Goal: Information Seeking & Learning: Learn about a topic

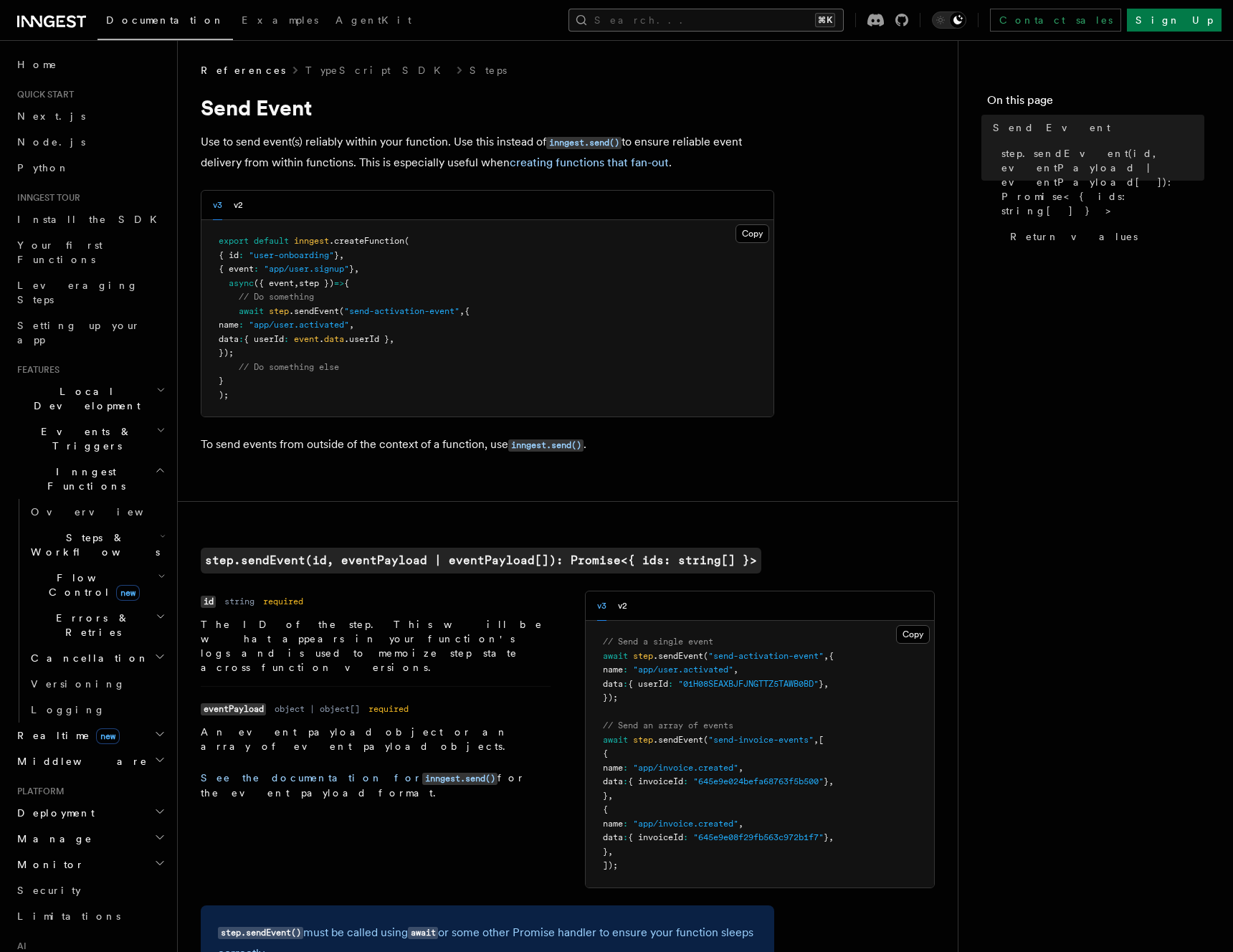
click at [823, 24] on button "Search... ⌘K" at bounding box center [706, 20] width 276 height 23
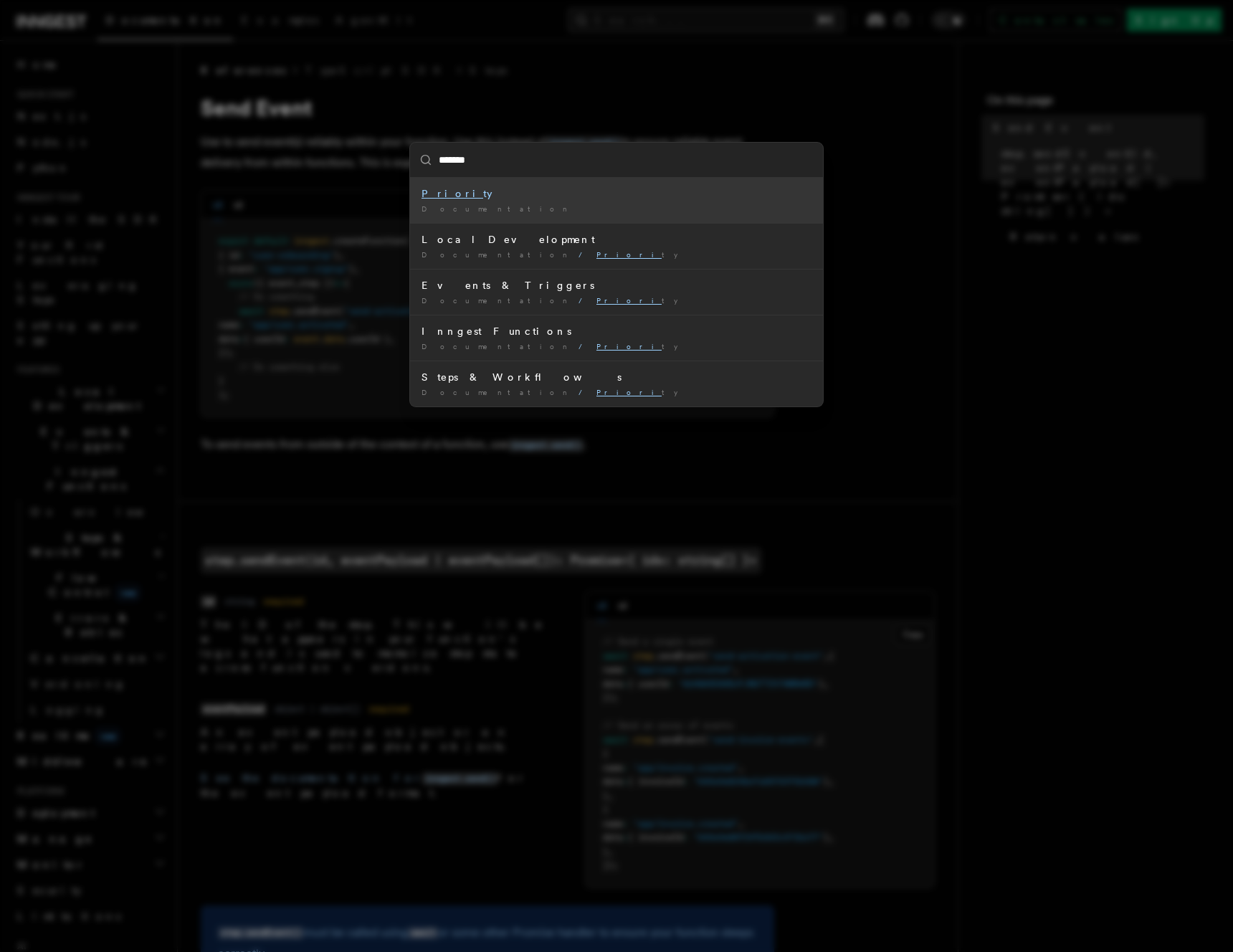
type input "********"
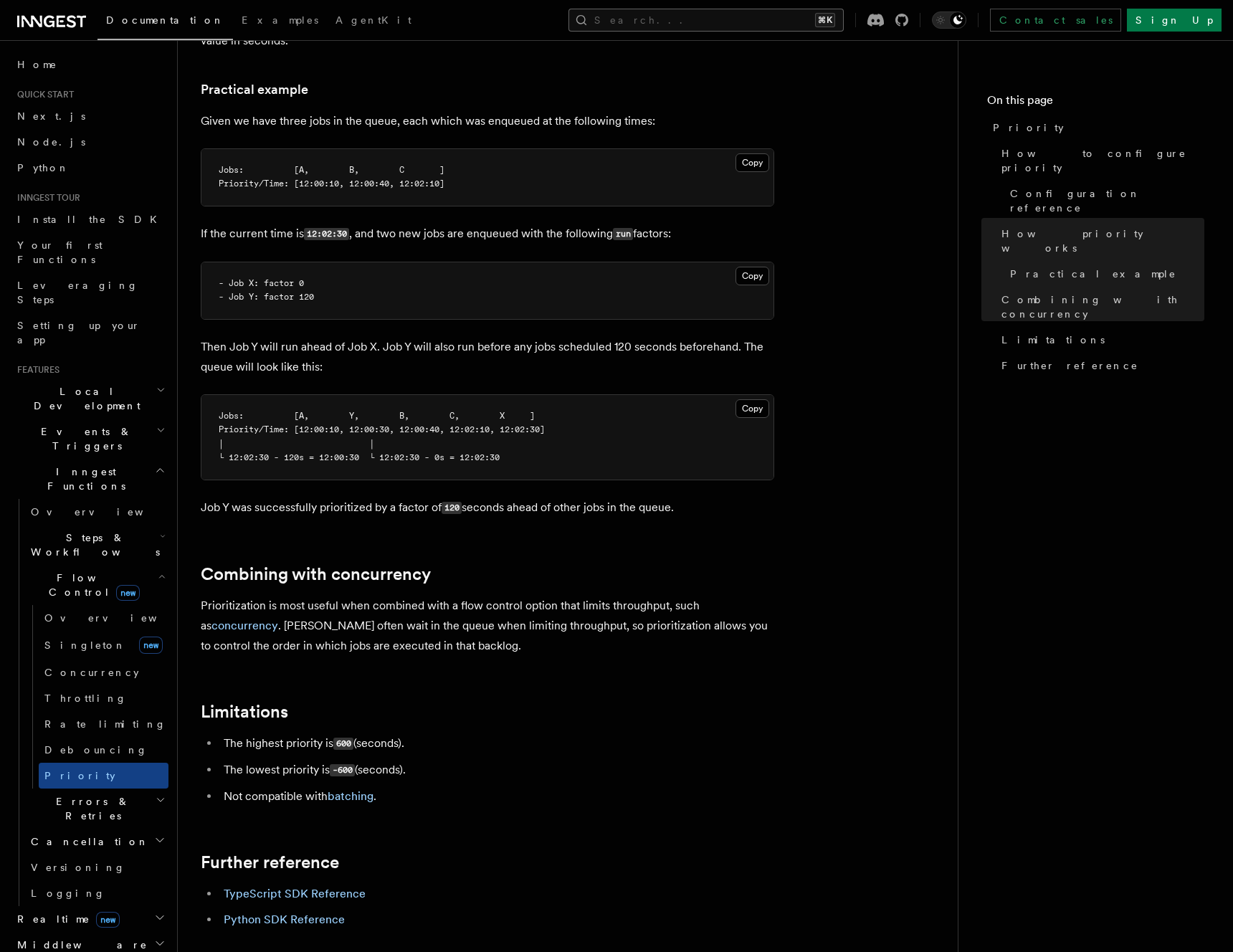
scroll to position [1040, 0]
click at [354, 788] on link "batching" at bounding box center [351, 794] width 46 height 13
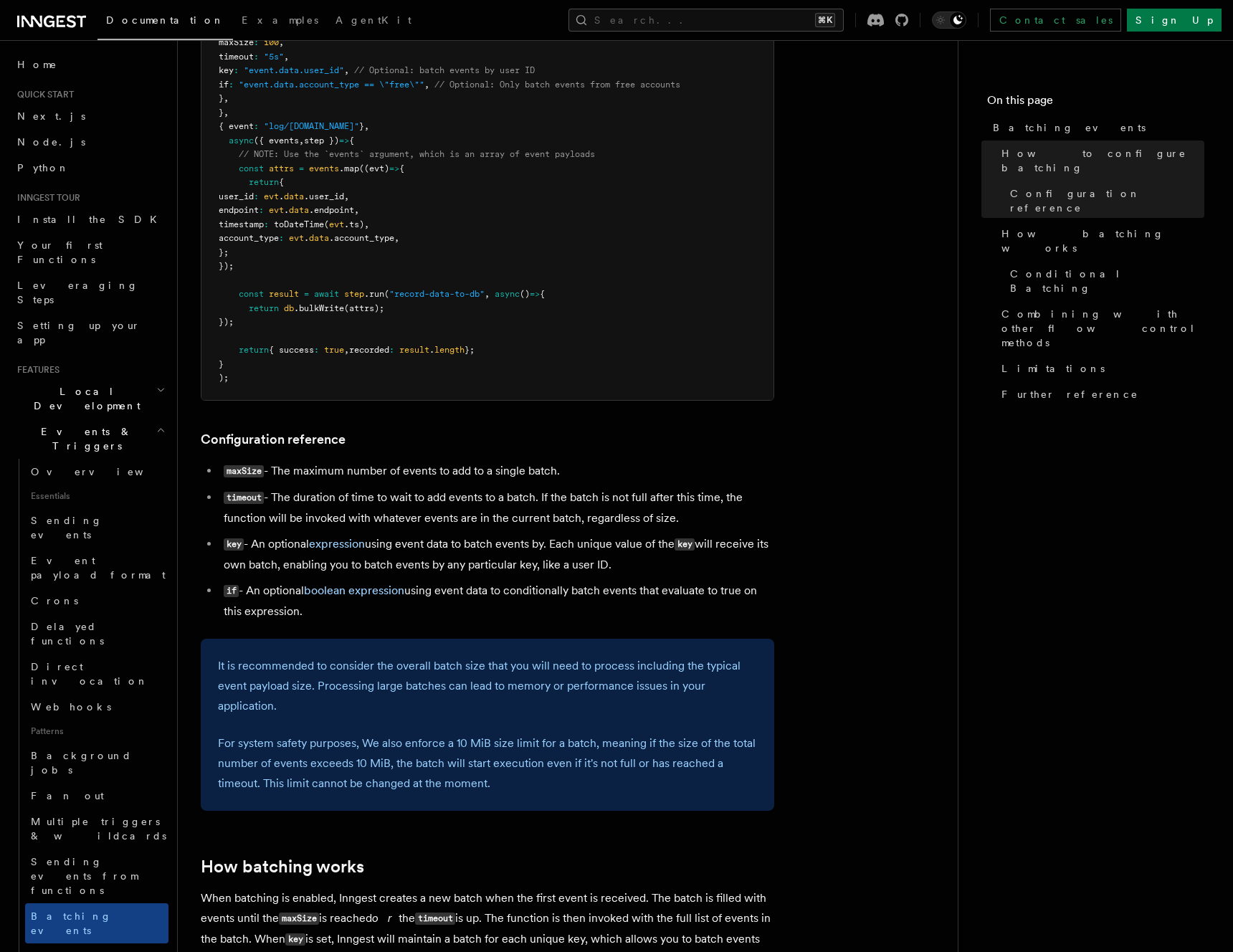
scroll to position [430, 0]
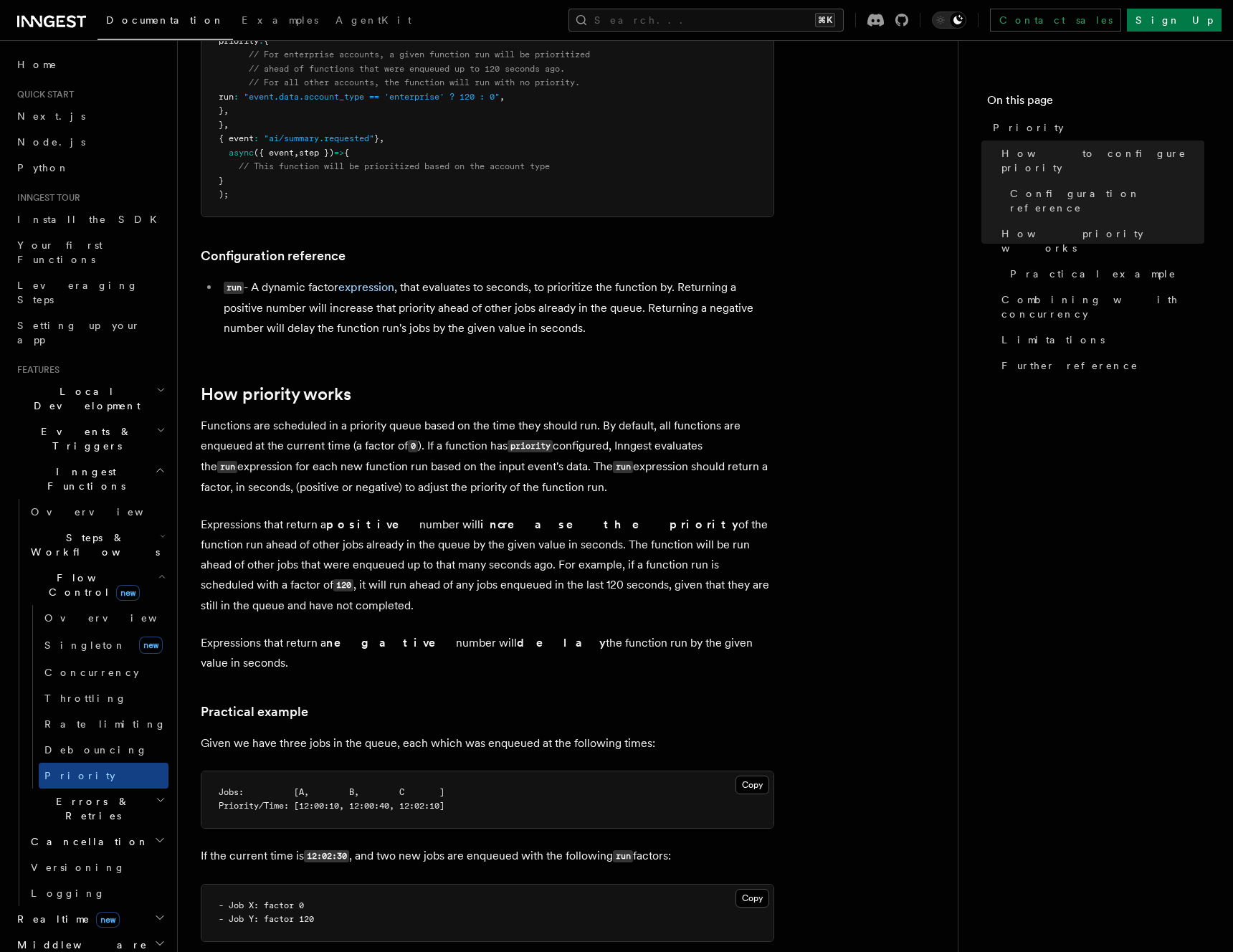
scroll to position [419, 0]
click at [419, 579] on p "Expressions that return a positive number will increase the priority of the fun…" at bounding box center [487, 563] width 574 height 101
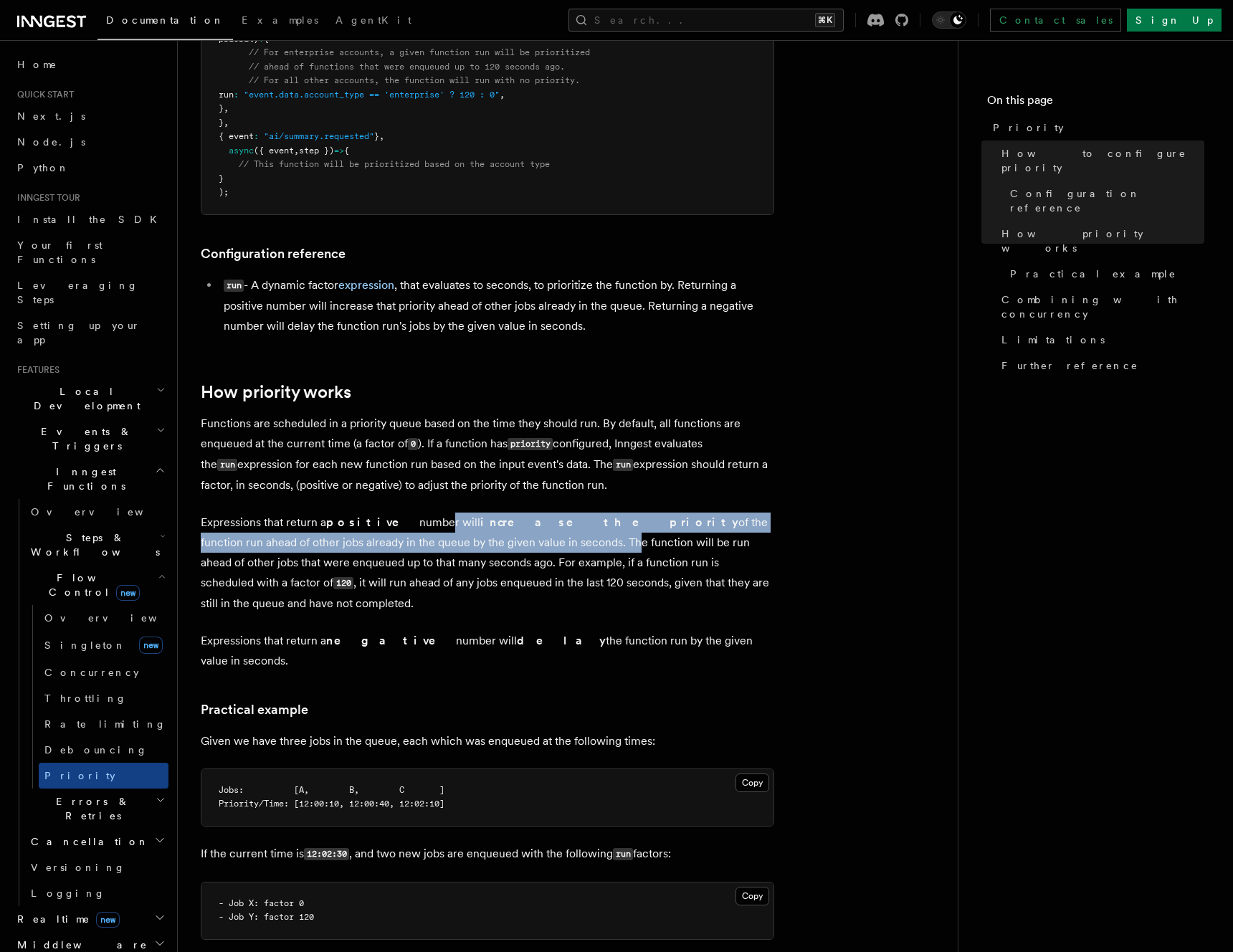
drag, startPoint x: 402, startPoint y: 515, endPoint x: 467, endPoint y: 546, distance: 72.0
click at [467, 546] on p "Expressions that return a positive number will increase the priority of the fun…" at bounding box center [487, 563] width 574 height 101
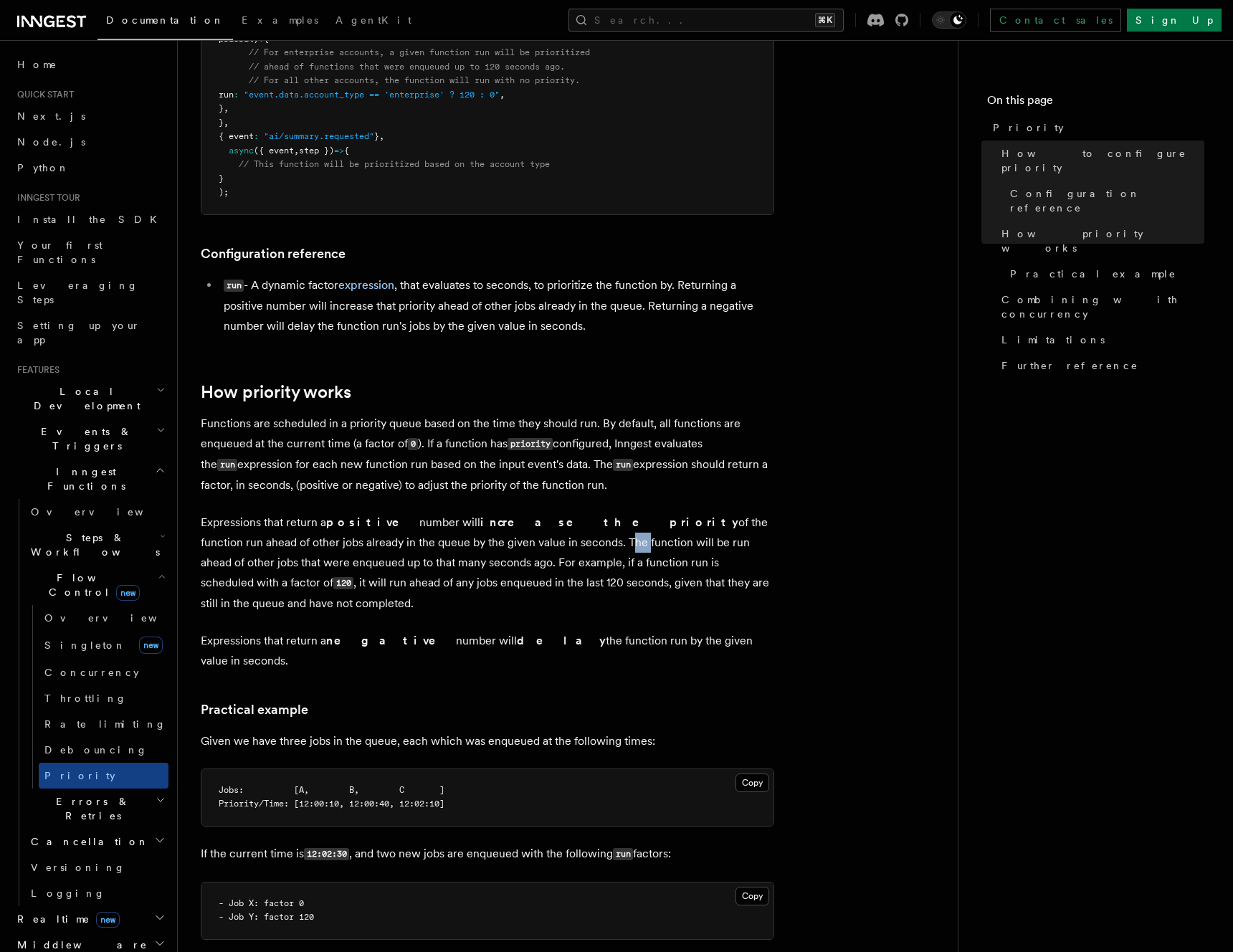
click at [467, 546] on p "Expressions that return a positive number will increase the priority of the fun…" at bounding box center [487, 563] width 574 height 101
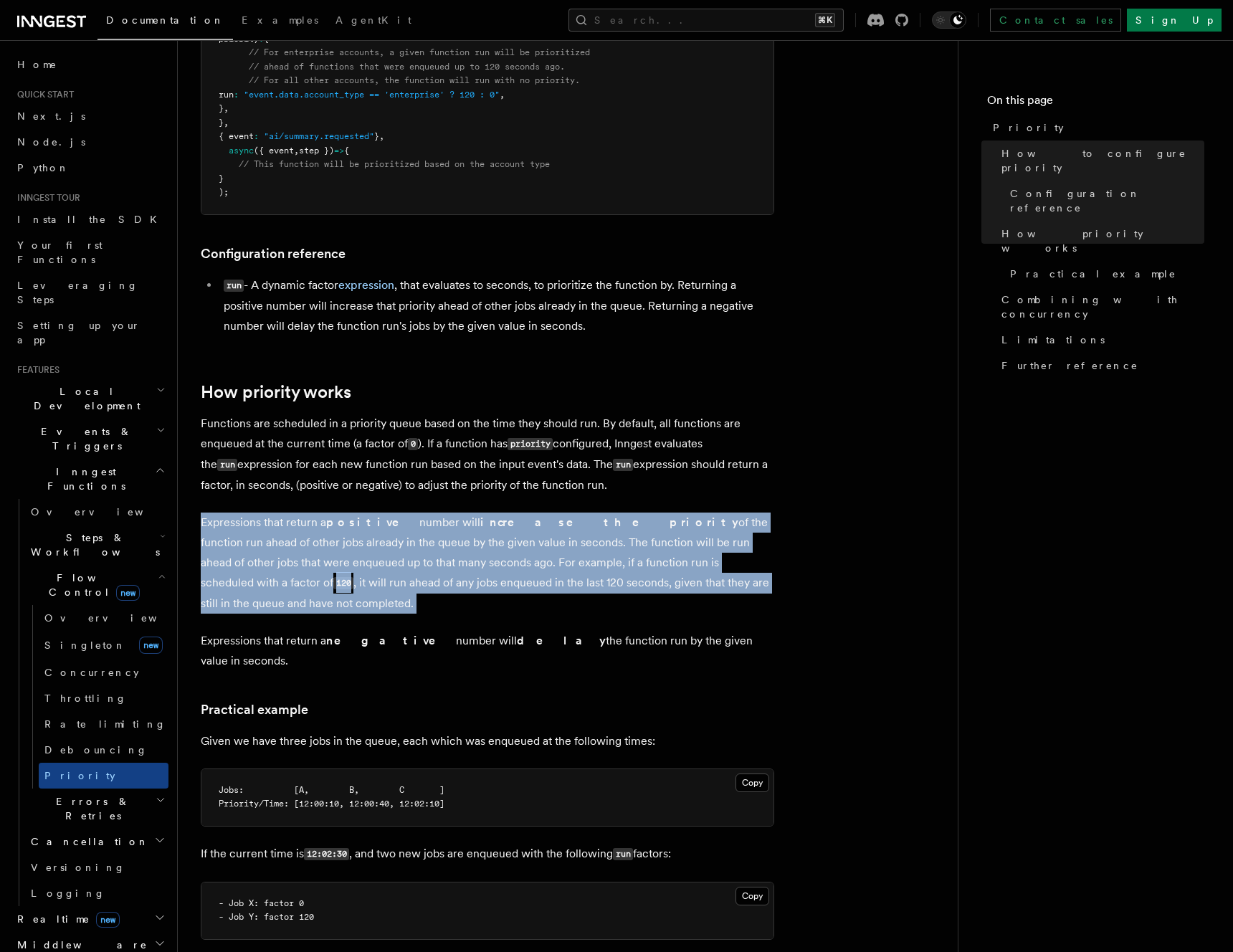
click at [467, 546] on p "Expressions that return a positive number will increase the priority of the fun…" at bounding box center [487, 563] width 574 height 101
click at [443, 549] on p "Expressions that return a positive number will increase the priority of the fun…" at bounding box center [487, 563] width 574 height 101
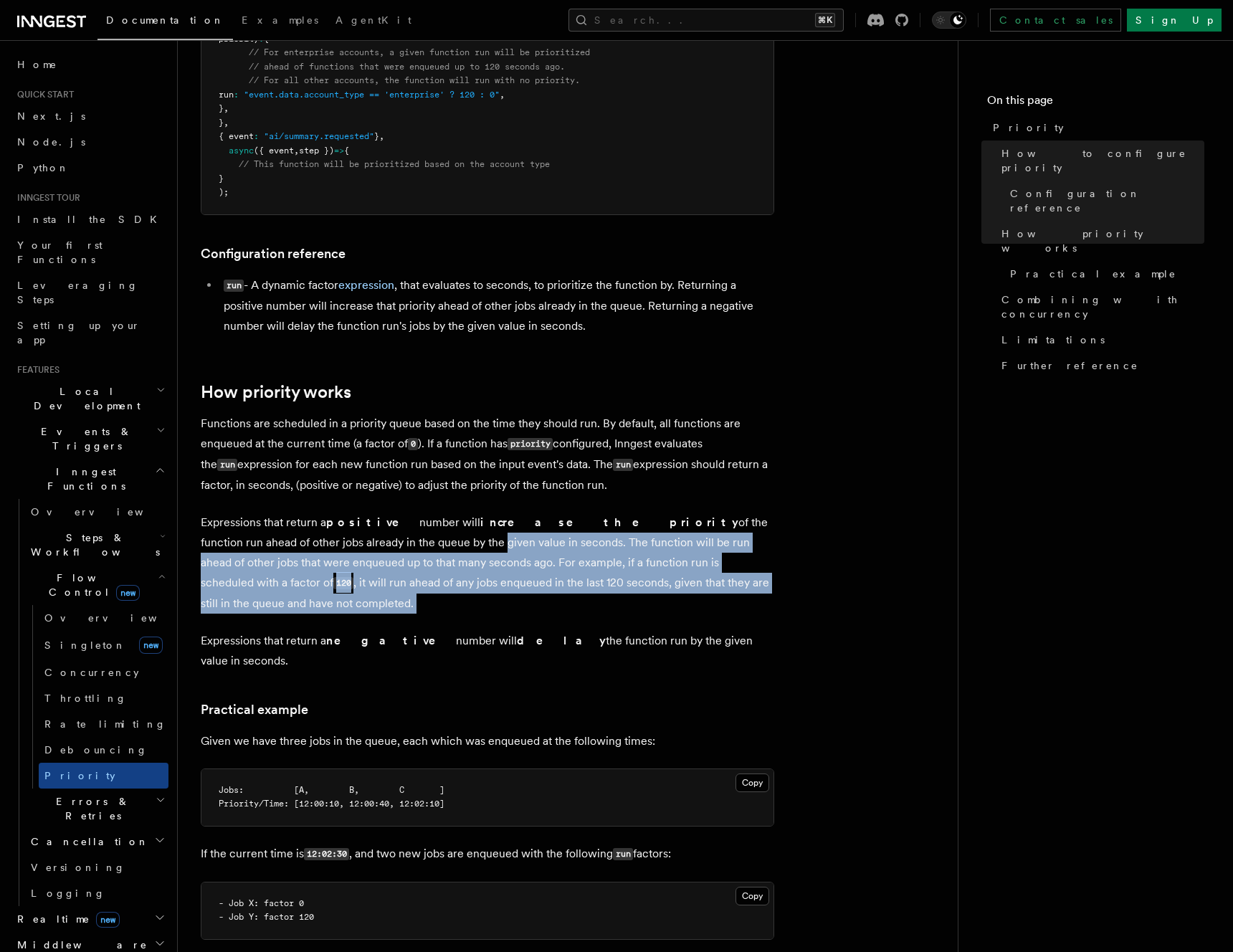
drag, startPoint x: 337, startPoint y: 545, endPoint x: 526, endPoint y: 618, distance: 202.6
click at [526, 618] on article "Features Inngest Functions Flow Control Priority Priority allows you to dynamic…" at bounding box center [568, 738] width 734 height 2187
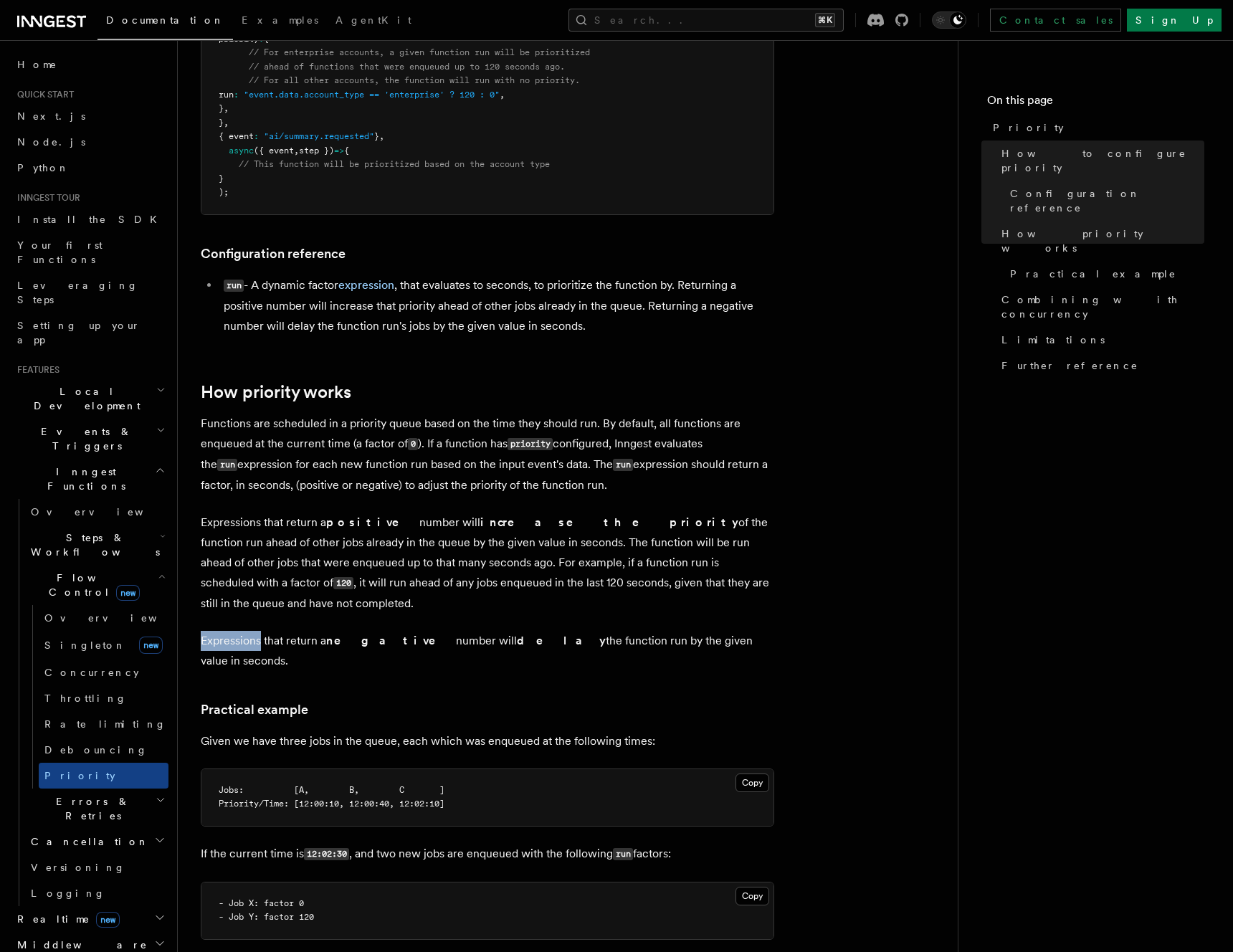
click at [526, 618] on article "Features Inngest Functions Flow Control Priority Priority allows you to dynamic…" at bounding box center [568, 738] width 734 height 2187
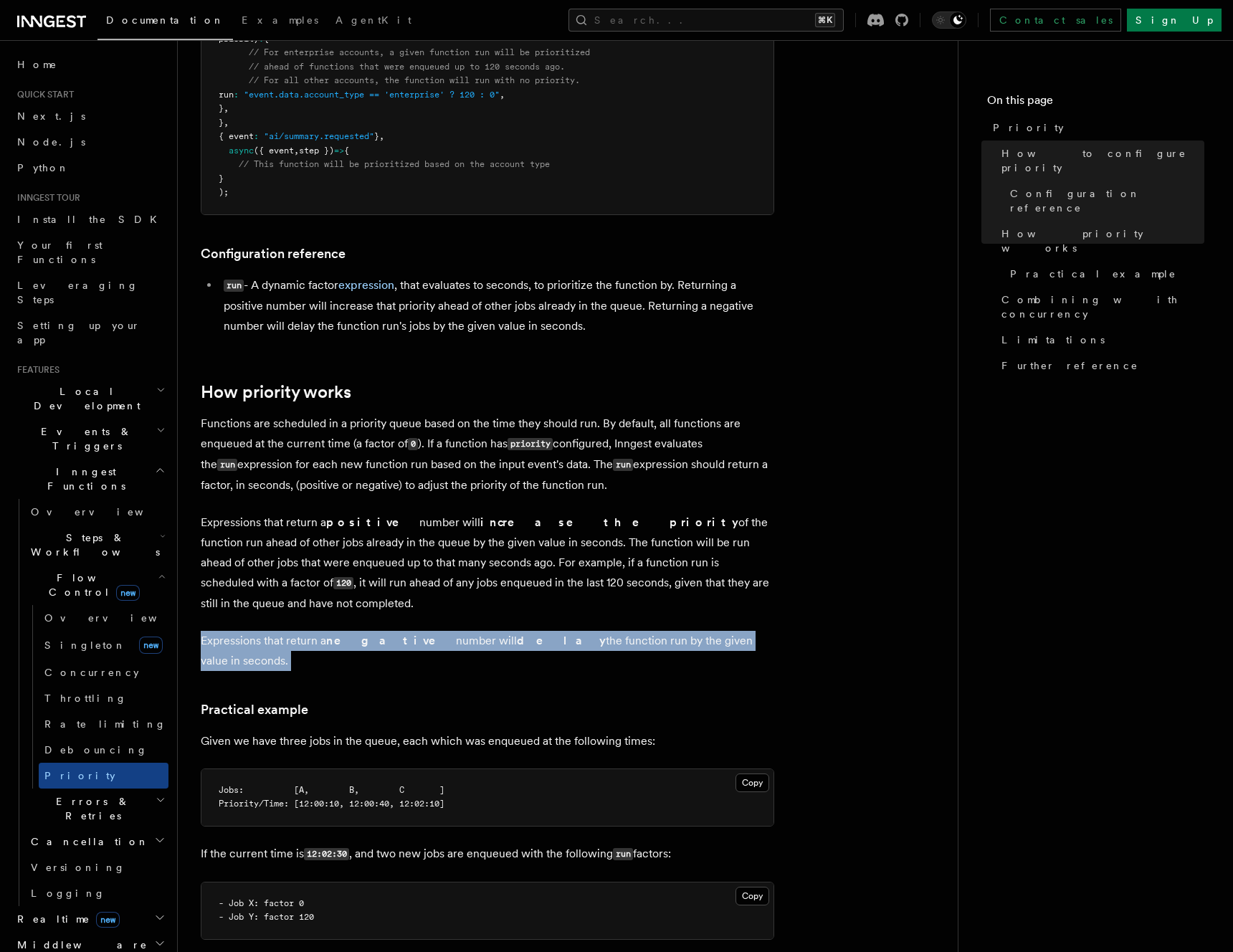
click at [526, 618] on article "Features Inngest Functions Flow Control Priority Priority allows you to dynamic…" at bounding box center [568, 738] width 734 height 2187
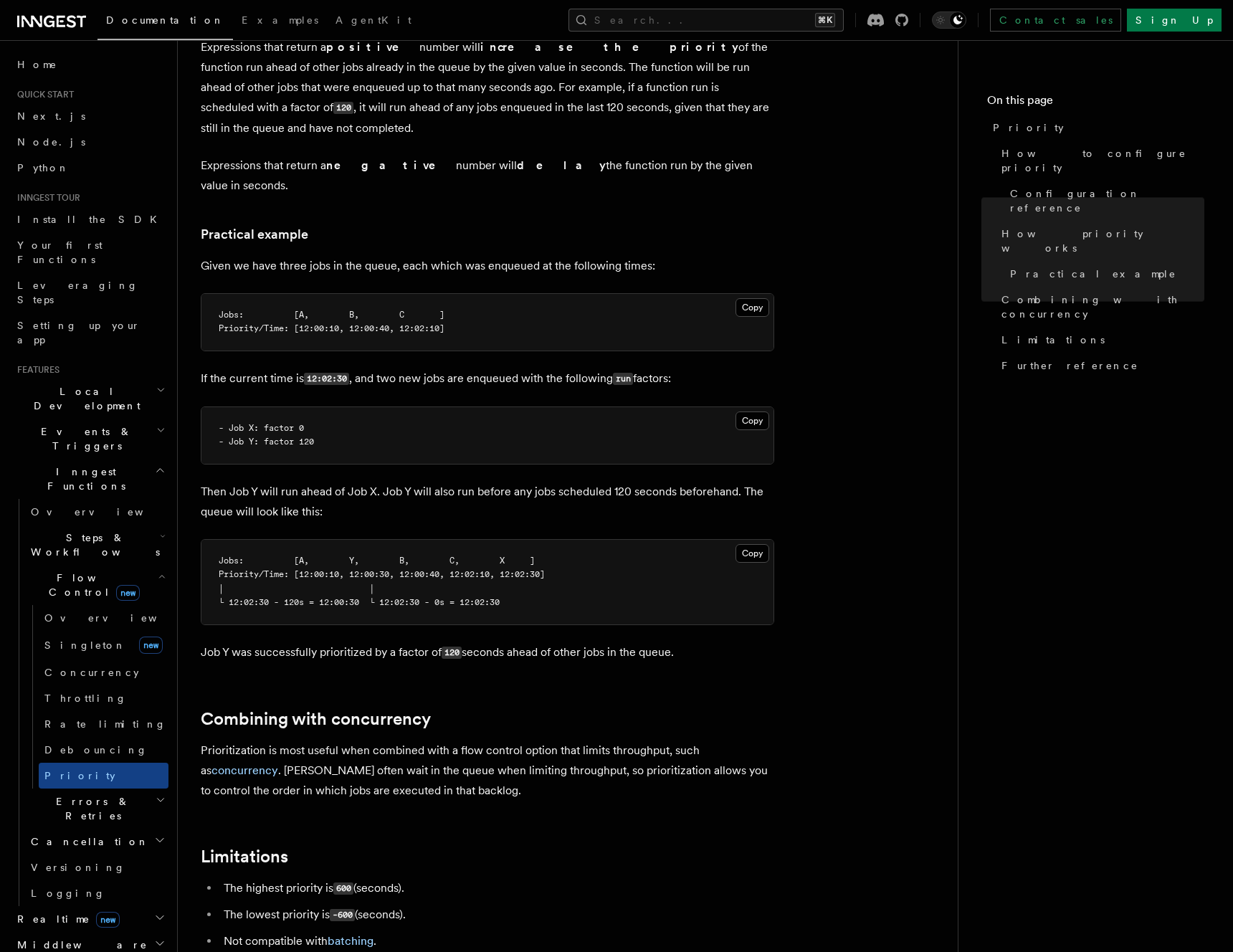
scroll to position [891, 0]
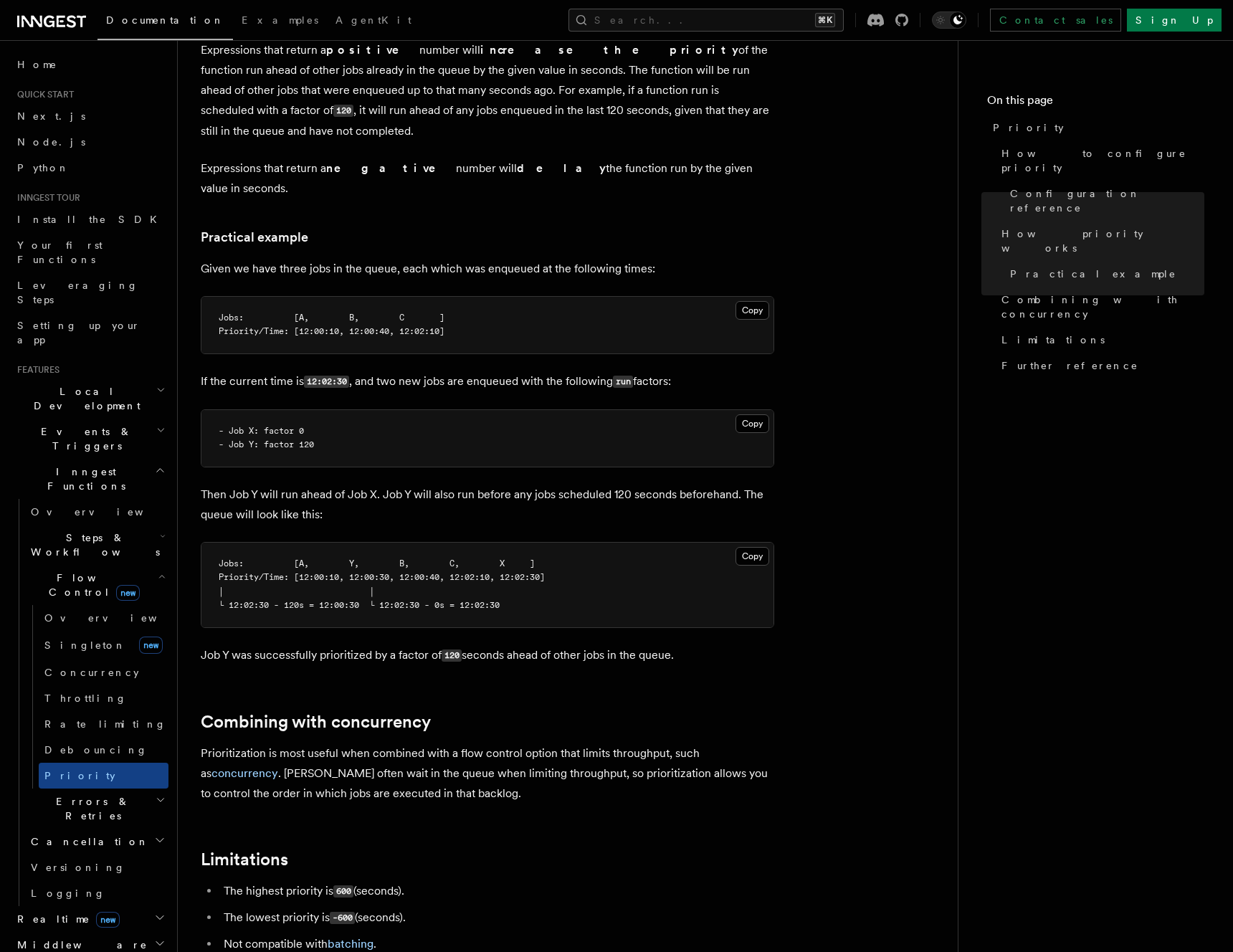
click at [658, 712] on h2 "Combining with concurrency" at bounding box center [487, 722] width 574 height 20
click at [609, 744] on p "Prioritization is most useful when combined with a flow control option that lim…" at bounding box center [487, 774] width 574 height 60
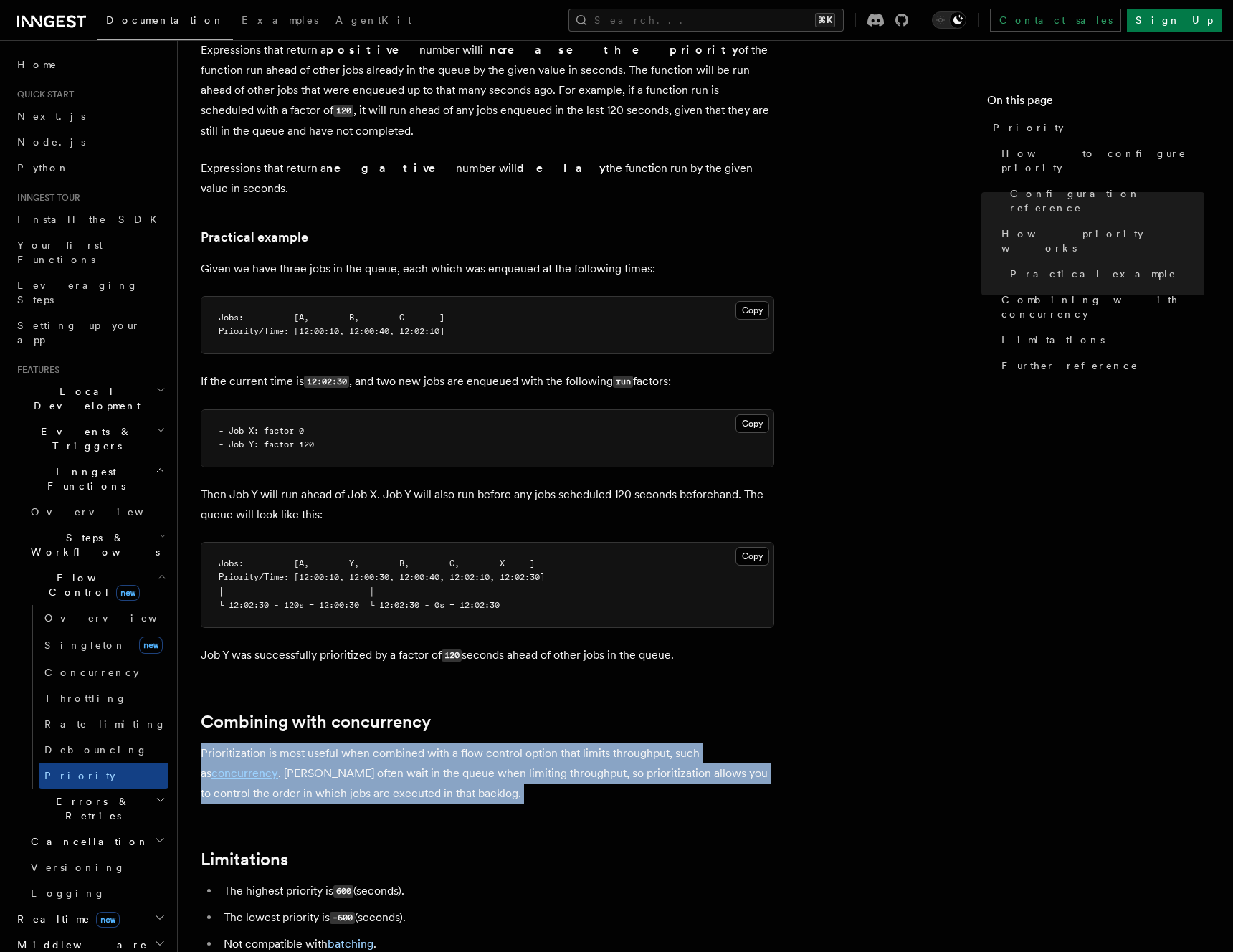
click at [609, 744] on p "Prioritization is most useful when combined with a flow control option that lim…" at bounding box center [487, 774] width 574 height 60
click at [606, 770] on p "Prioritization is most useful when combined with a flow control option that lim…" at bounding box center [487, 774] width 574 height 60
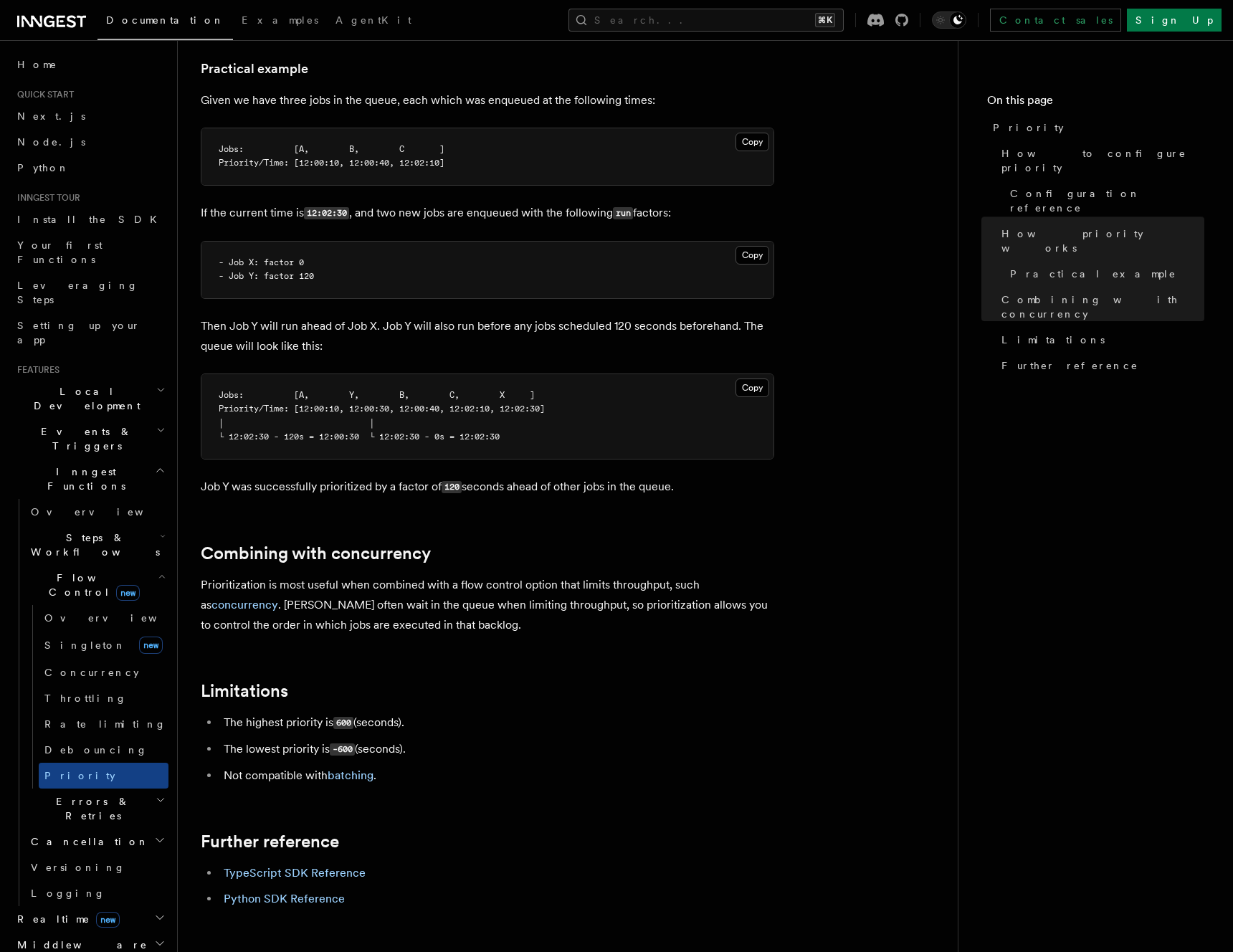
scroll to position [1061, 0]
click at [242, 23] on span "Examples" at bounding box center [280, 20] width 77 height 12
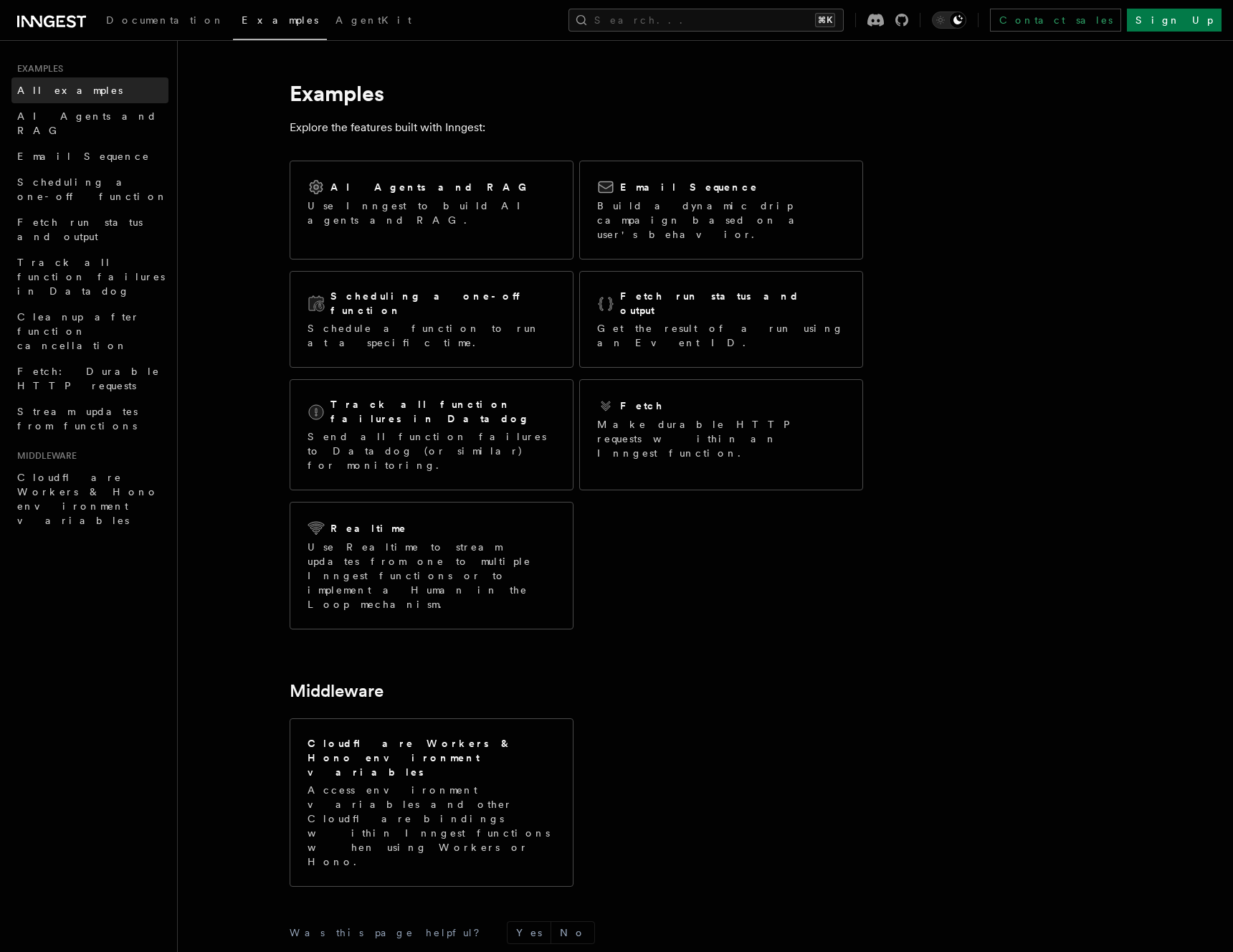
click at [81, 92] on link "All examples" at bounding box center [90, 90] width 157 height 26
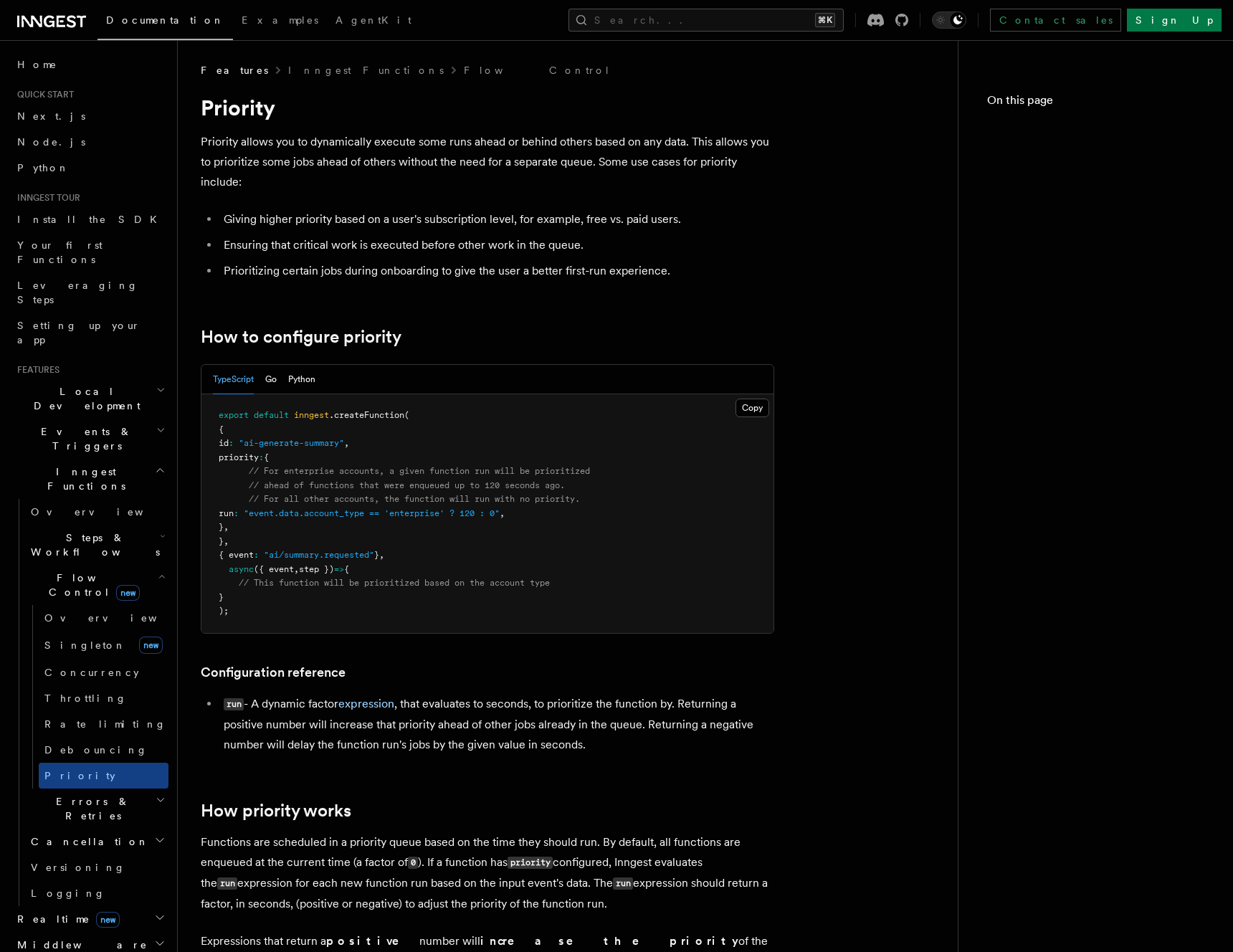
scroll to position [1061, 0]
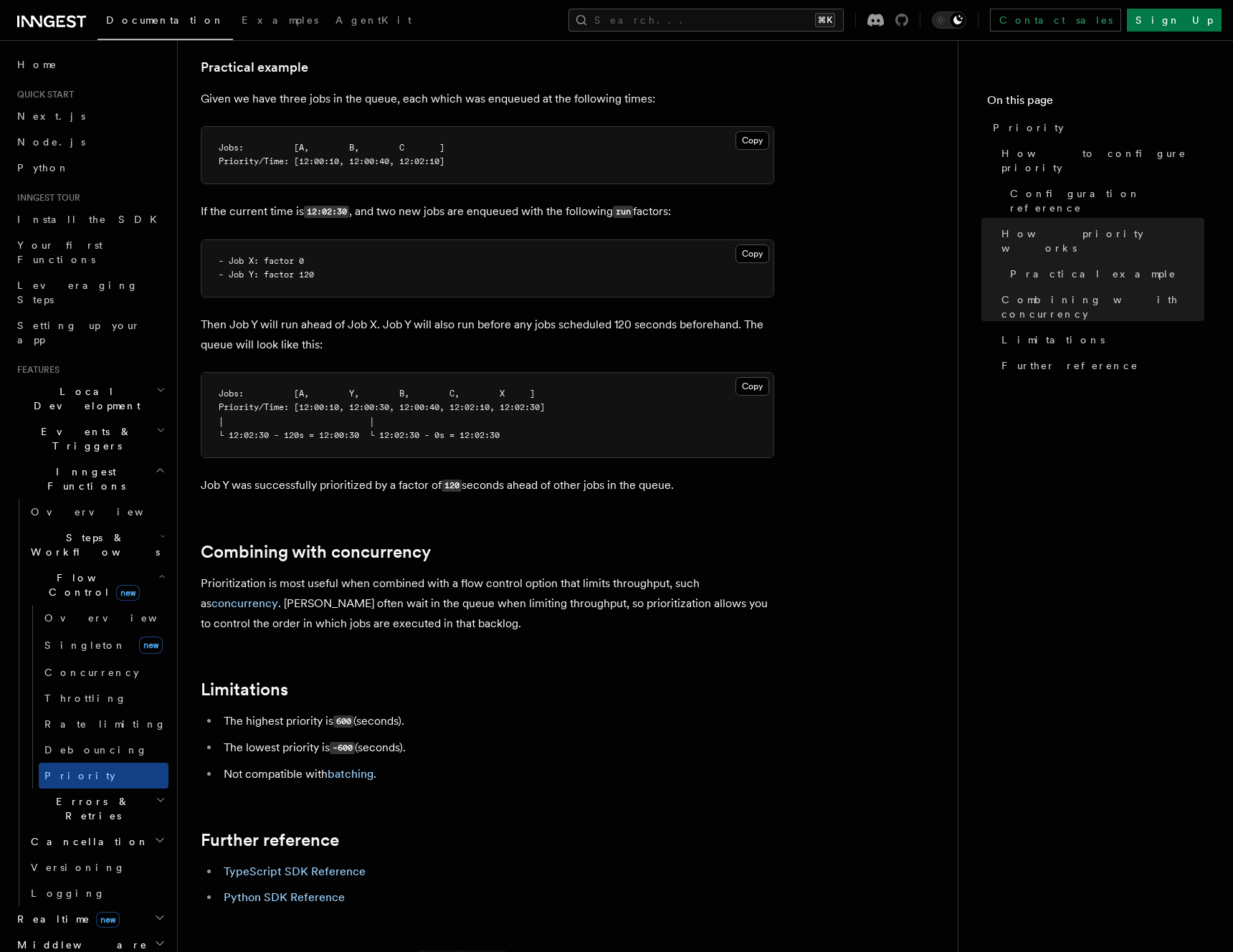
click at [908, 18] on icon at bounding box center [902, 20] width 13 height 13
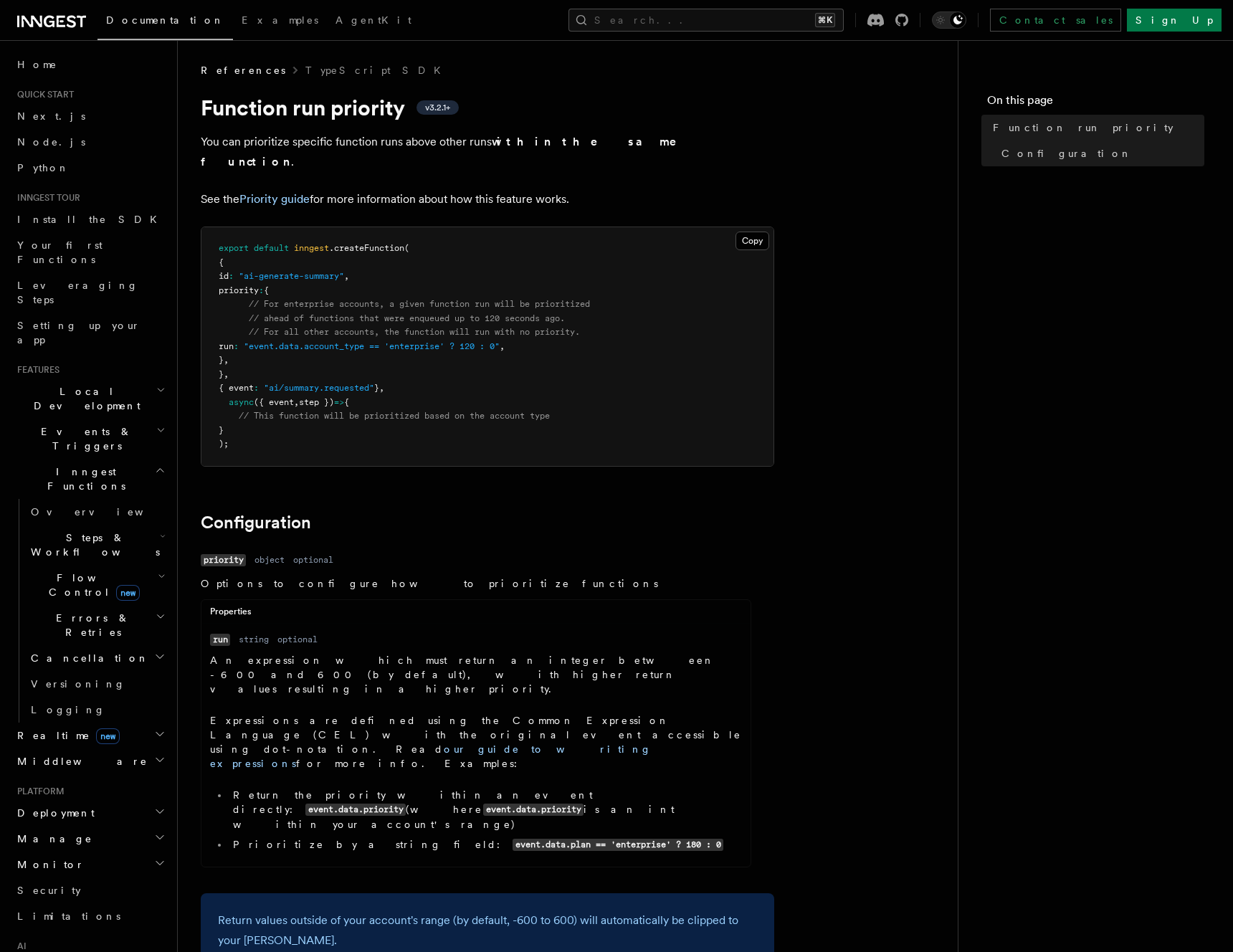
click at [436, 107] on span "v3.2.1+" at bounding box center [438, 107] width 25 height 12
click at [484, 137] on p "You can prioritize specific function runs above other runs within the same func…" at bounding box center [487, 152] width 574 height 40
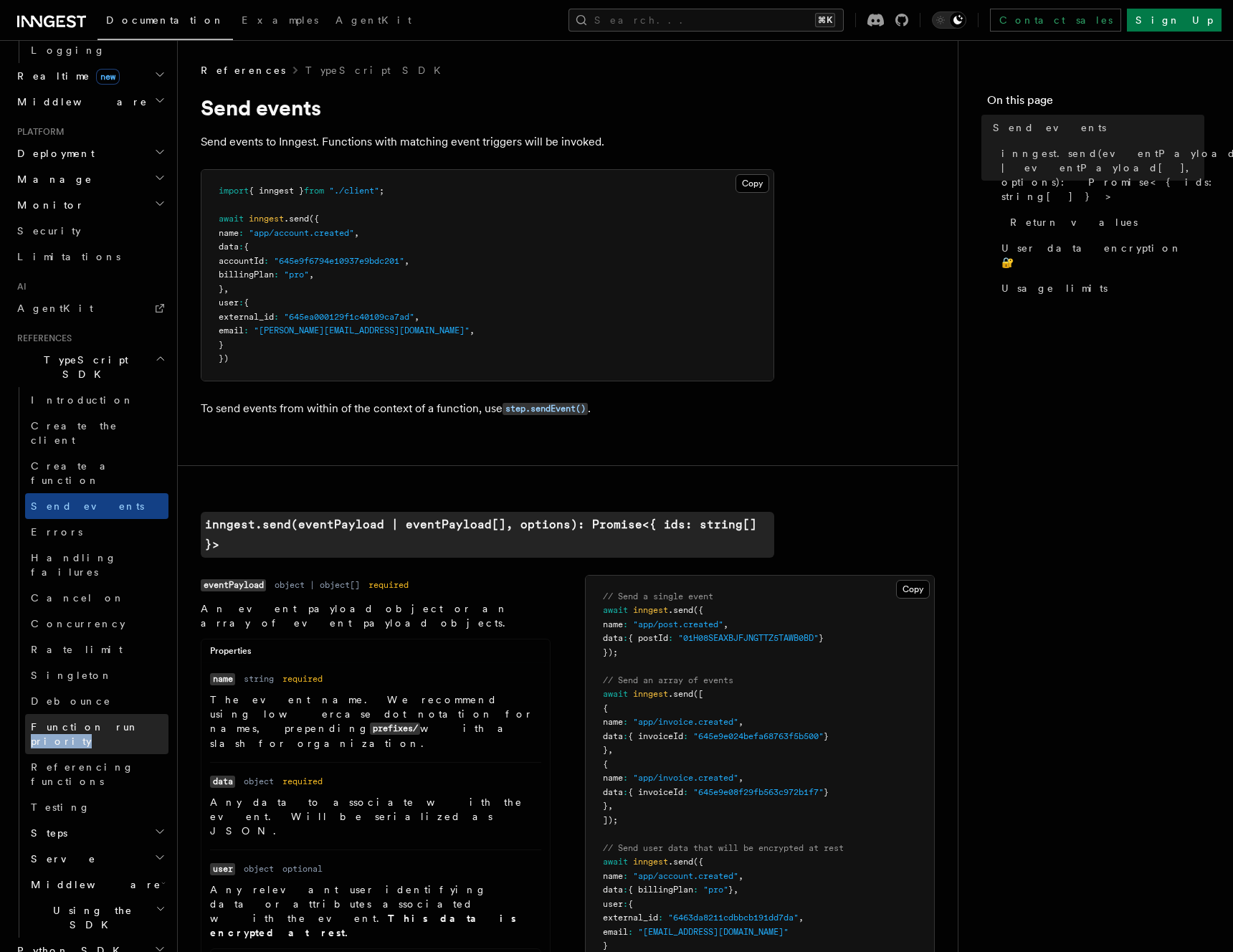
click at [82, 721] on span "Function run priority" at bounding box center [85, 734] width 108 height 26
